Goal: Check status: Check status

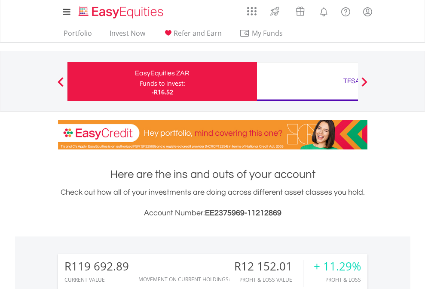
click at [140, 81] on div "Funds to invest:" at bounding box center [163, 83] width 46 height 9
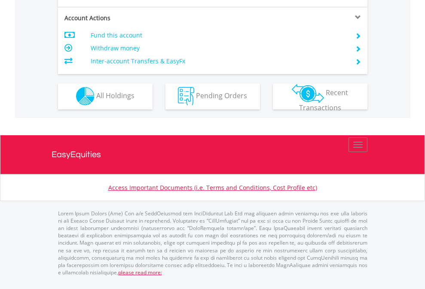
scroll to position [804, 0]
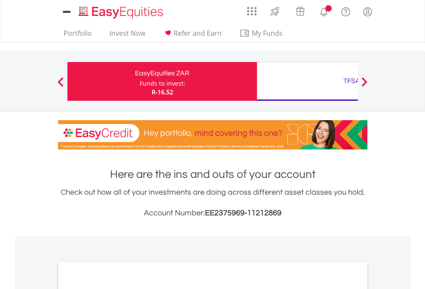
scroll to position [517, 0]
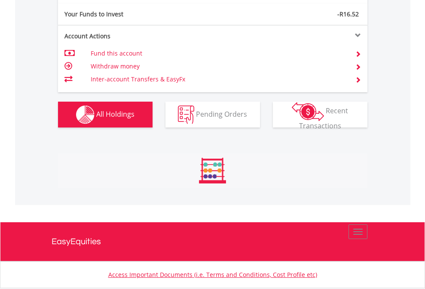
scroll to position [956, 0]
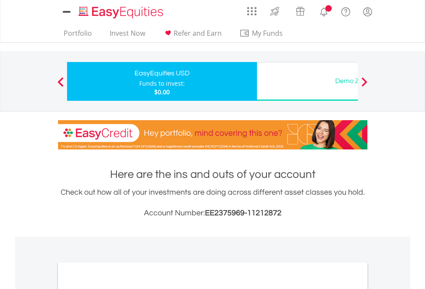
scroll to position [517, 0]
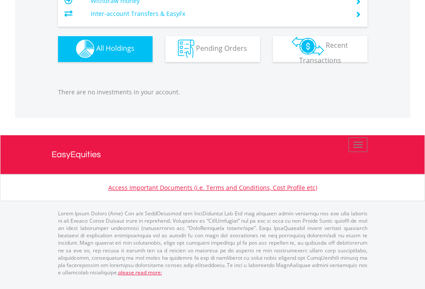
scroll to position [83, 135]
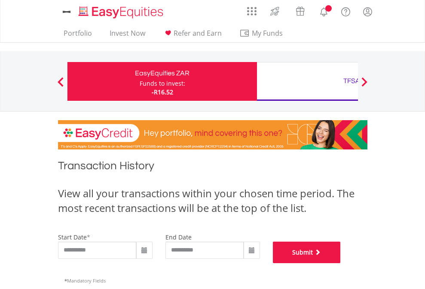
click at [341, 263] on button "Submit" at bounding box center [307, 252] width 68 height 22
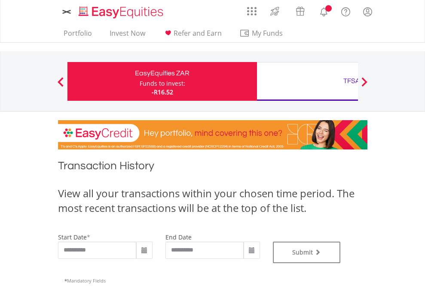
click at [308, 81] on div "TFSA" at bounding box center [351, 81] width 179 height 12
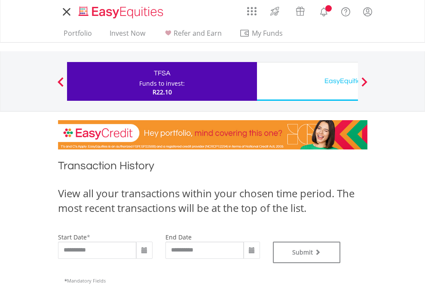
type input "**********"
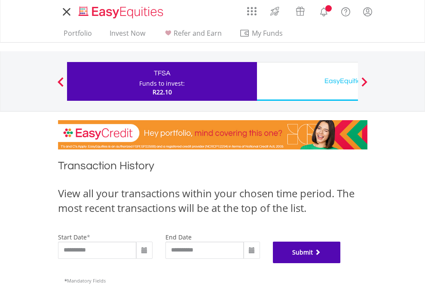
click at [341, 263] on button "Submit" at bounding box center [307, 252] width 68 height 22
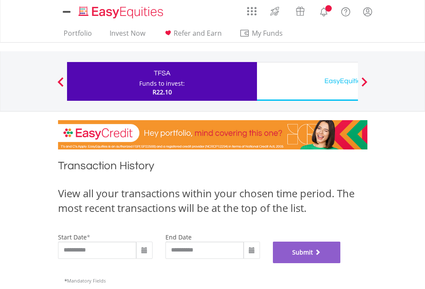
scroll to position [349, 0]
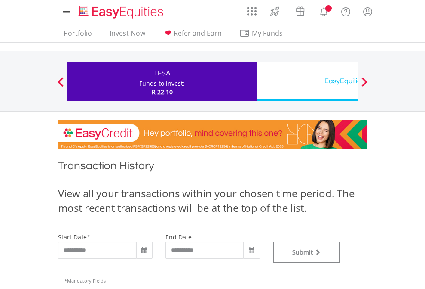
click at [308, 81] on div "EasyEquities USD" at bounding box center [351, 81] width 179 height 12
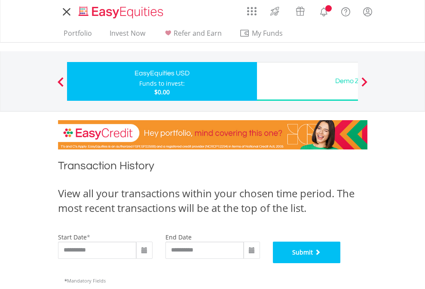
click at [341, 263] on button "Submit" at bounding box center [307, 252] width 68 height 22
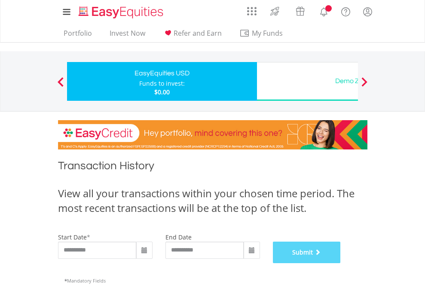
scroll to position [349, 0]
